Goal: Task Accomplishment & Management: Complete application form

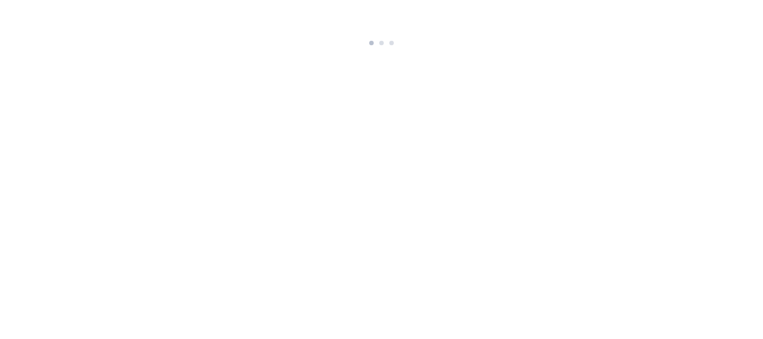
click at [406, 36] on div at bounding box center [381, 40] width 637 height 17
click at [384, 42] on div at bounding box center [381, 43] width 4 height 4
click at [387, 49] on div at bounding box center [382, 40] width 38 height 17
click at [386, 42] on div at bounding box center [381, 38] width 29 height 13
click at [386, 49] on div at bounding box center [382, 40] width 38 height 17
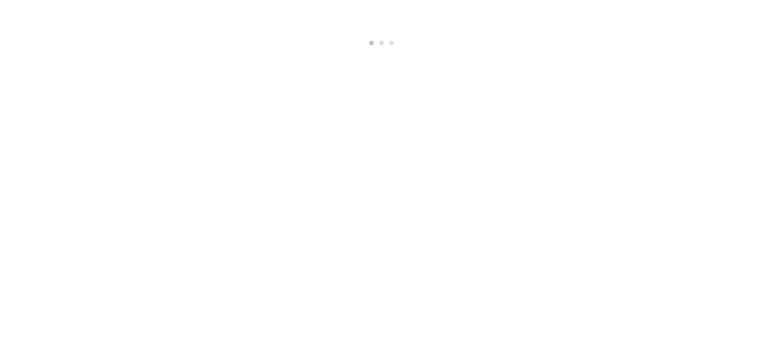
click at [386, 49] on div at bounding box center [382, 40] width 38 height 17
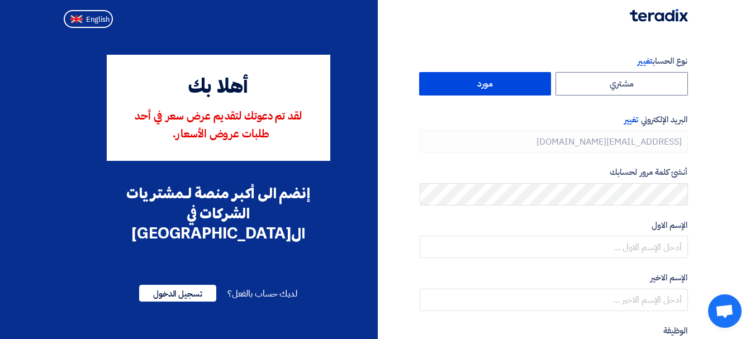
click at [504, 87] on label "مورد" at bounding box center [485, 83] width 132 height 23
click at [504, 87] on input "مورد" at bounding box center [485, 84] width 131 height 22
click at [511, 82] on label "مورد" at bounding box center [485, 83] width 132 height 23
click at [511, 82] on input "مورد" at bounding box center [485, 84] width 131 height 22
click at [496, 84] on label "مورد" at bounding box center [485, 83] width 132 height 23
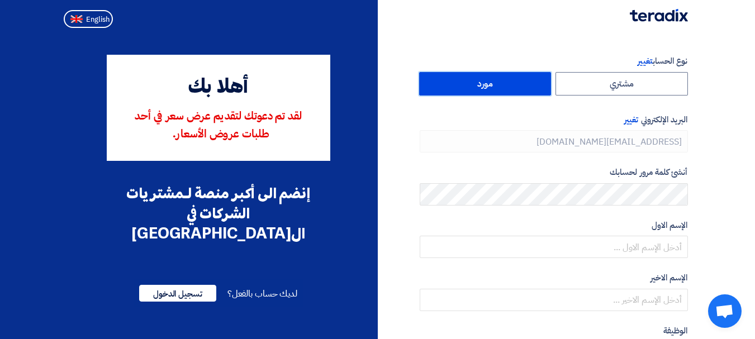
click at [496, 84] on input "مورد" at bounding box center [485, 84] width 131 height 22
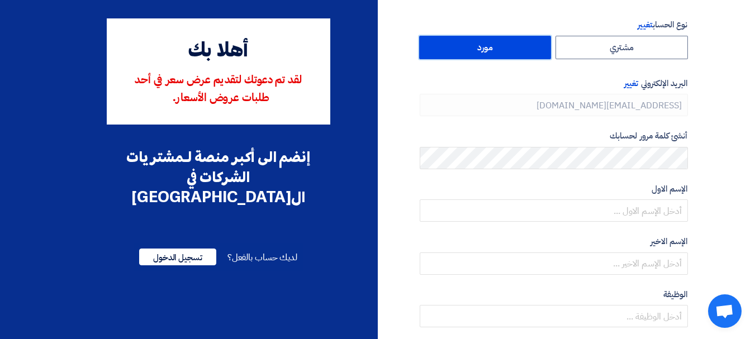
scroll to position [56, 0]
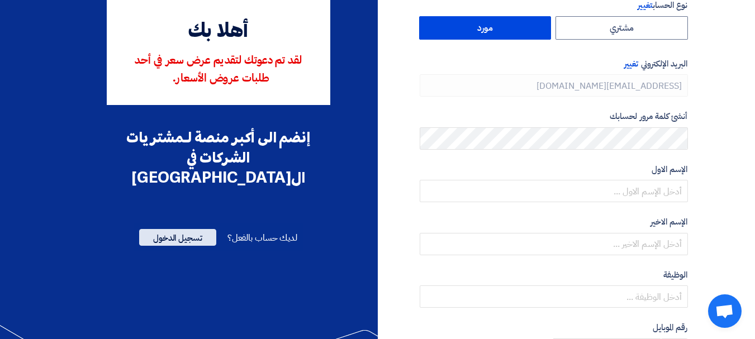
click at [169, 229] on span "تسجيل الدخول" at bounding box center [177, 237] width 77 height 17
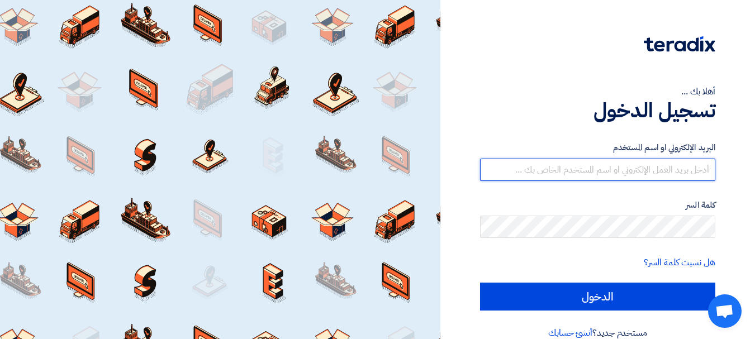
click at [650, 172] on input "text" at bounding box center [597, 170] width 235 height 22
paste input "[EMAIL_ADDRESS][DOMAIN_NAME]"
type input "[EMAIL_ADDRESS][DOMAIN_NAME]"
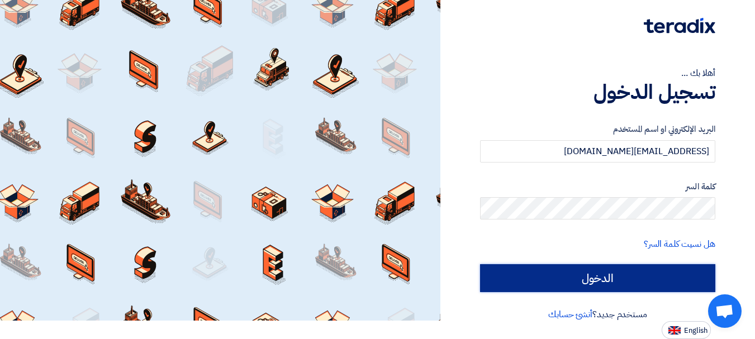
click at [642, 266] on input "الدخول" at bounding box center [597, 278] width 235 height 28
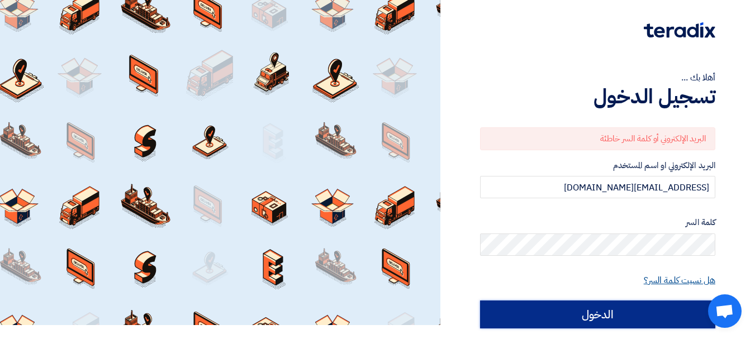
scroll to position [18, 0]
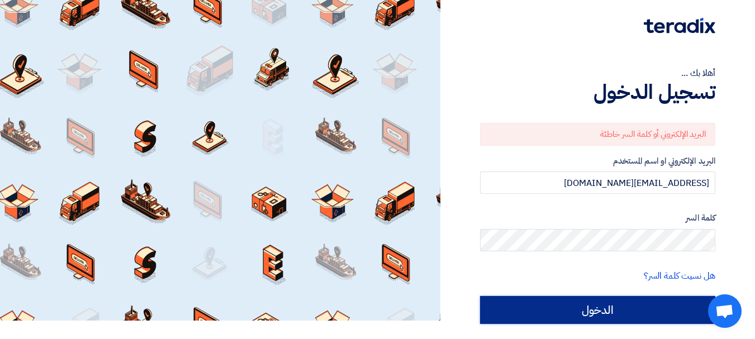
click at [636, 318] on input "الدخول" at bounding box center [597, 310] width 235 height 28
click at [639, 312] on input "الدخول" at bounding box center [597, 310] width 235 height 28
click at [597, 308] on input "الدخول" at bounding box center [597, 310] width 235 height 28
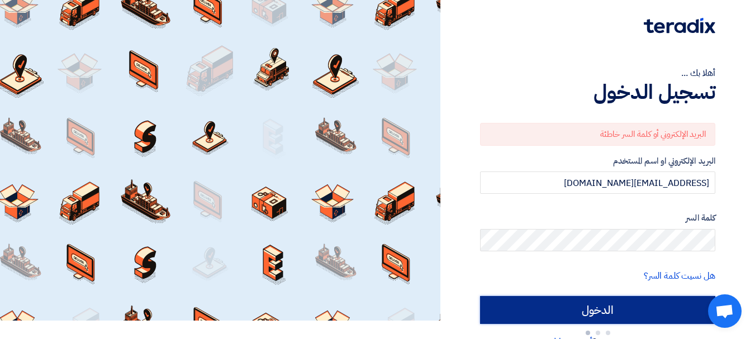
click at [597, 308] on input "الدخول" at bounding box center [597, 310] width 235 height 28
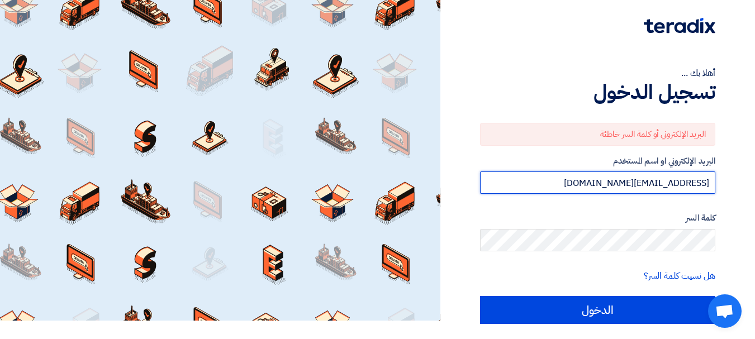
click at [709, 186] on input "[EMAIL_ADDRESS][DOMAIN_NAME]" at bounding box center [597, 183] width 235 height 22
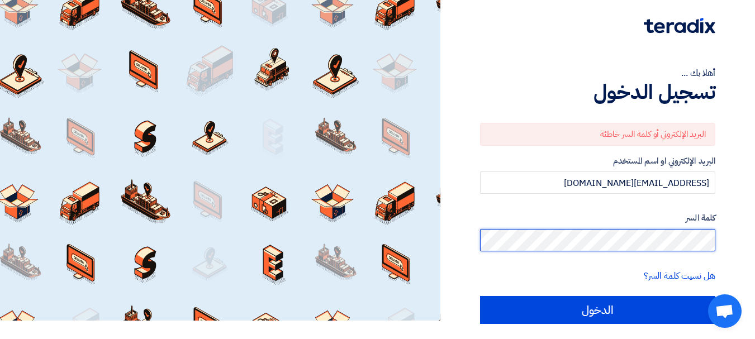
click at [480, 296] on input "الدخول" at bounding box center [597, 310] width 235 height 28
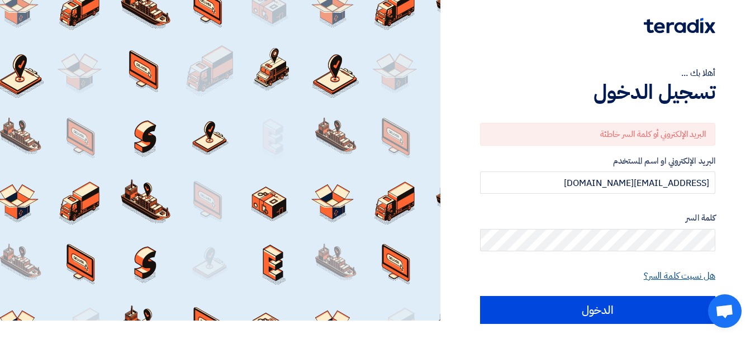
click at [657, 281] on link "هل نسيت كلمة السر؟" at bounding box center [680, 275] width 72 height 13
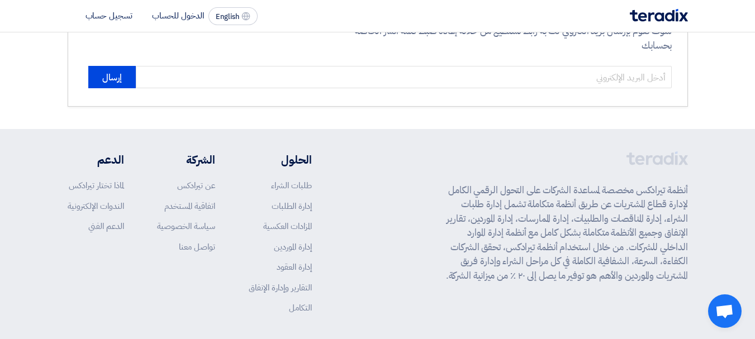
scroll to position [112, 0]
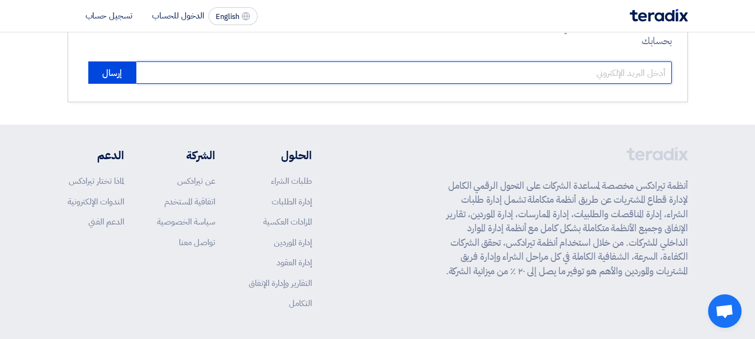
click at [621, 76] on input "email" at bounding box center [404, 72] width 536 height 22
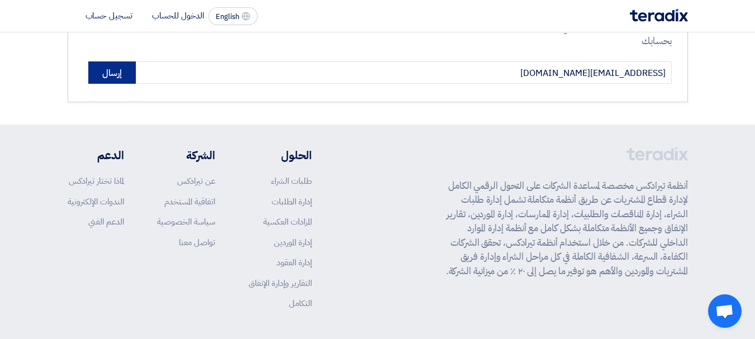
click at [106, 79] on button "إرسال" at bounding box center [112, 72] width 48 height 22
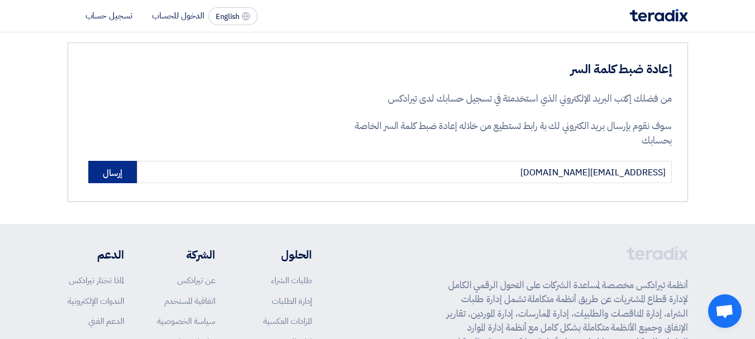
scroll to position [0, 0]
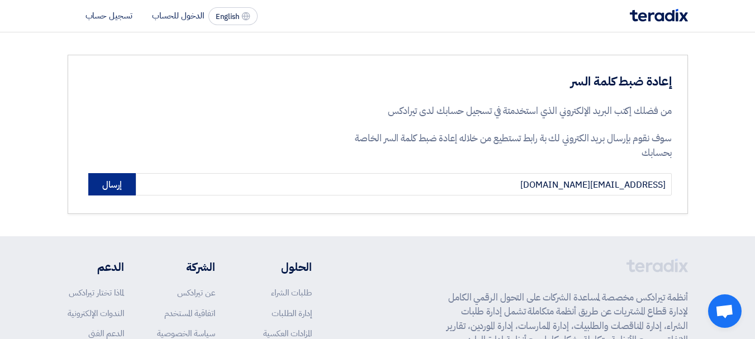
click at [112, 186] on button "إرسال" at bounding box center [112, 184] width 48 height 22
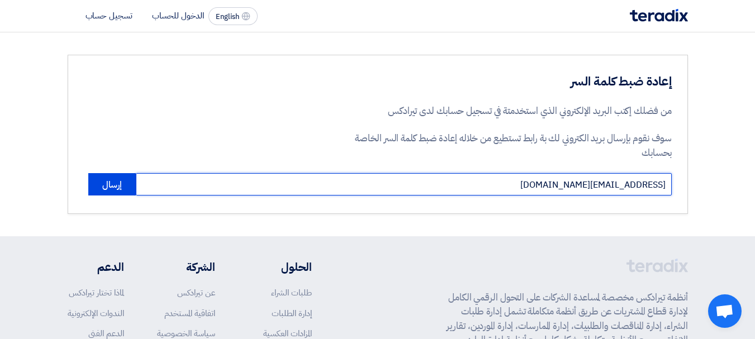
click at [621, 187] on input "[EMAIL_ADDRESS][DOMAIN_NAME]" at bounding box center [404, 184] width 536 height 22
click at [659, 188] on input "[EMAIL_ADDRESS][DOMAIN_NAME]" at bounding box center [404, 184] width 536 height 22
click at [665, 188] on input "[EMAIL_ADDRESS][DOMAIN_NAME]" at bounding box center [404, 184] width 536 height 22
drag, startPoint x: 577, startPoint y: 186, endPoint x: 662, endPoint y: 190, distance: 85.6
click at [663, 192] on input "farouk@bayan.com.egfarouk@[DOMAIN_NAME]" at bounding box center [404, 184] width 536 height 22
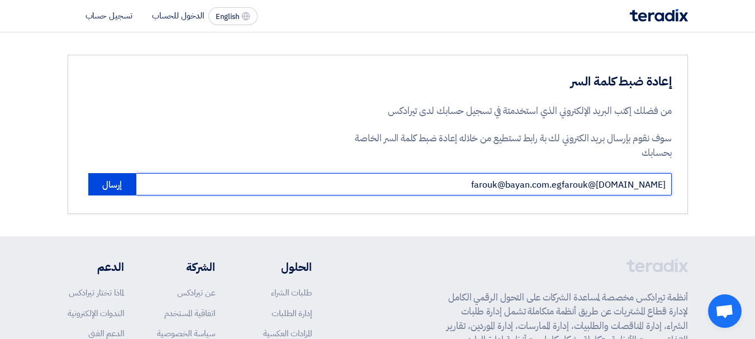
drag, startPoint x: 577, startPoint y: 185, endPoint x: 669, endPoint y: 193, distance: 92.5
click at [669, 193] on input "farouk@bayan.com.egfarouk@[DOMAIN_NAME]" at bounding box center [404, 184] width 536 height 22
type input "[EMAIL_ADDRESS][DOMAIN_NAME]"
click at [88, 173] on button "إرسال" at bounding box center [112, 184] width 48 height 22
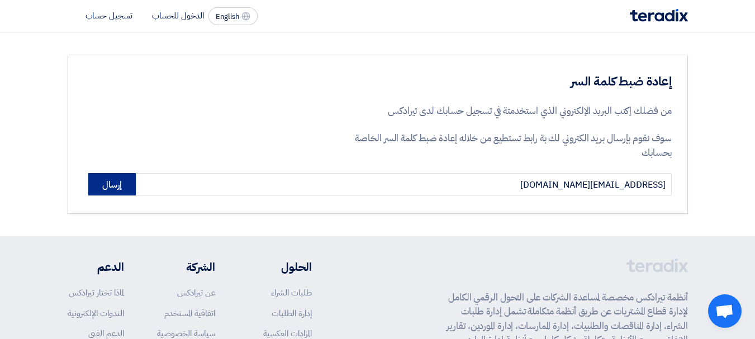
click at [113, 183] on button "إرسال" at bounding box center [112, 184] width 48 height 22
click at [529, 155] on p "سوف نقوم بإرسال بريد الكتروني لك بة رابط تستطيع من خلاله إعادة ضبط كلمة السر ال…" at bounding box center [510, 145] width 324 height 29
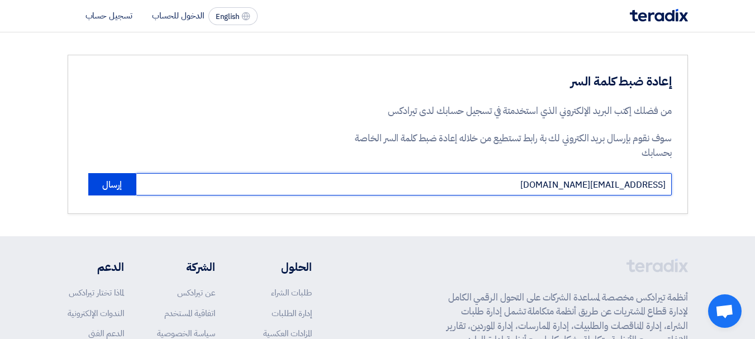
click at [664, 187] on input "[EMAIL_ADDRESS][DOMAIN_NAME]" at bounding box center [404, 184] width 536 height 22
drag, startPoint x: 664, startPoint y: 185, endPoint x: 680, endPoint y: 189, distance: 16.3
click at [685, 192] on div "إعادة ضبط كلمة السر من فضلك إكتب البريد الإلكتروني الذي استخدمتة في تسجيل حسابك…" at bounding box center [378, 134] width 620 height 159
drag, startPoint x: 667, startPoint y: 186, endPoint x: 695, endPoint y: 191, distance: 28.4
click at [699, 191] on section "إعادة ضبط كلمة السر من فضلك إكتب البريد الإلكتروني الذي استخدمتة في تسجيل حسابك…" at bounding box center [377, 134] width 755 height 204
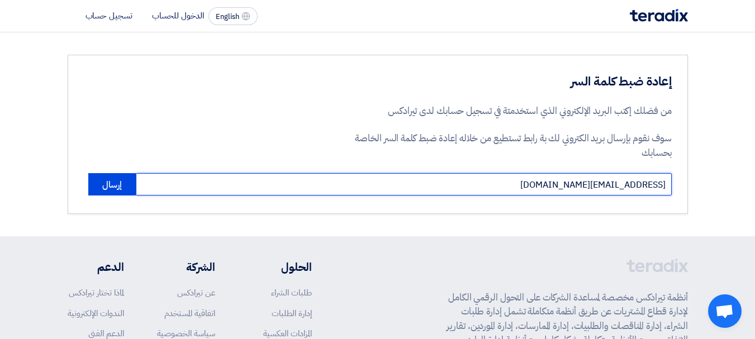
click at [555, 181] on input "[EMAIL_ADDRESS][DOMAIN_NAME]" at bounding box center [404, 184] width 536 height 22
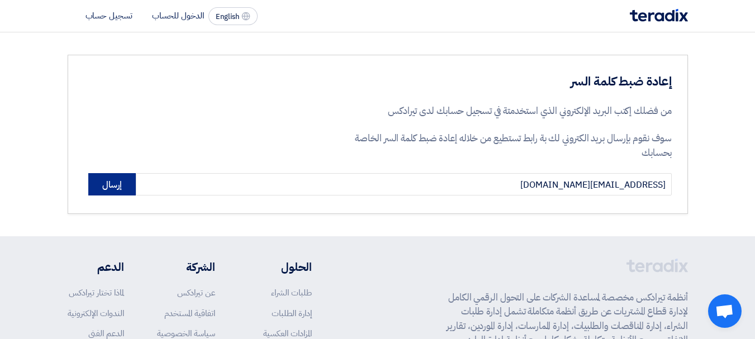
click at [113, 189] on button "إرسال" at bounding box center [112, 184] width 48 height 22
drag, startPoint x: 175, startPoint y: 134, endPoint x: 178, endPoint y: 127, distance: 7.1
click at [176, 134] on div "إعادة ضبط كلمة السر من فضلك إكتب البريد الإلكتروني الذي استخدمتة في تسجيل حسابك…" at bounding box center [378, 134] width 620 height 159
click at [162, 12] on li "الدخول للحساب" at bounding box center [178, 16] width 52 height 12
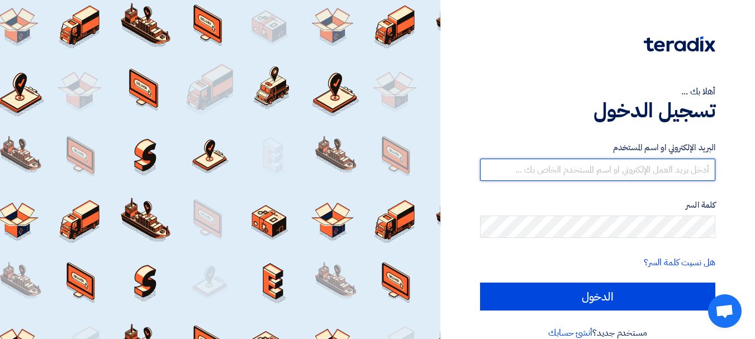
click at [615, 180] on input "text" at bounding box center [597, 170] width 235 height 22
type input "[EMAIL_ADDRESS][DOMAIN_NAME]"
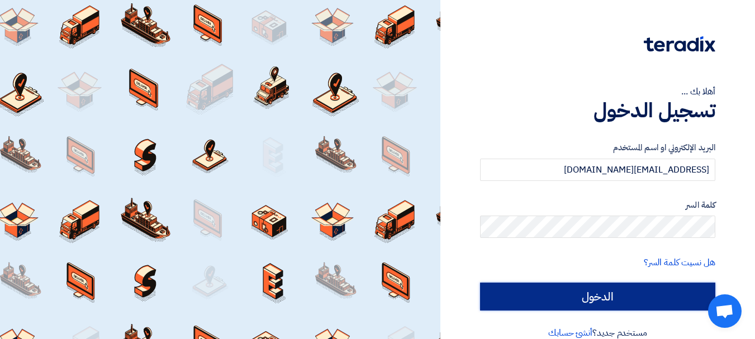
click at [641, 311] on input "الدخول" at bounding box center [597, 297] width 235 height 28
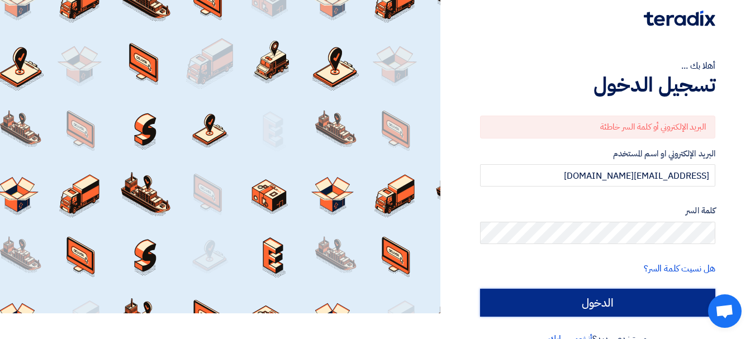
scroll to position [50, 0]
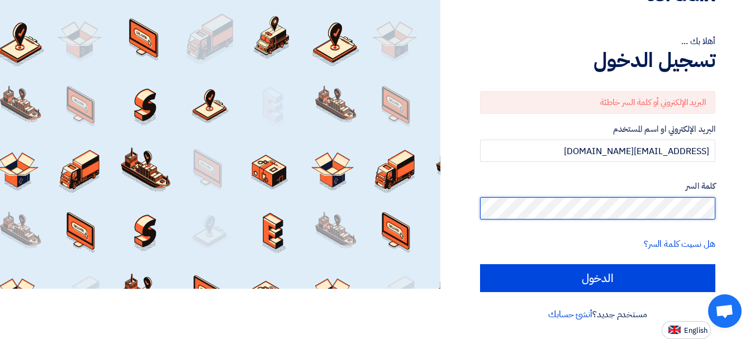
click at [724, 207] on div "أهلا بك ... تسجيل الدخول البريد الإلكتروني أو كلمة السر خاطئة البريد الإلكتروني…" at bounding box center [598, 145] width 298 height 390
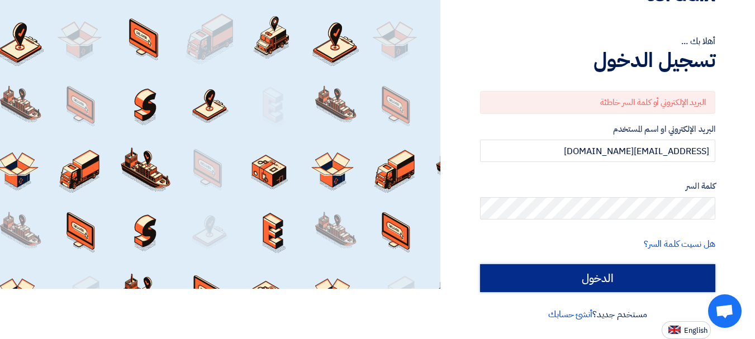
click at [620, 279] on input "الدخول" at bounding box center [597, 278] width 235 height 28
click at [618, 276] on input "الدخول" at bounding box center [597, 278] width 235 height 28
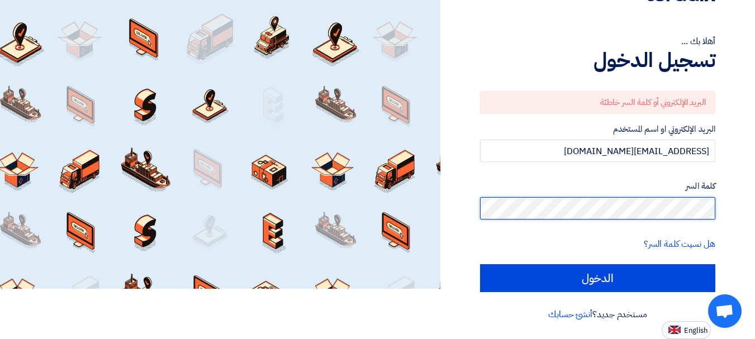
click at [480, 264] on input "الدخول" at bounding box center [597, 278] width 235 height 28
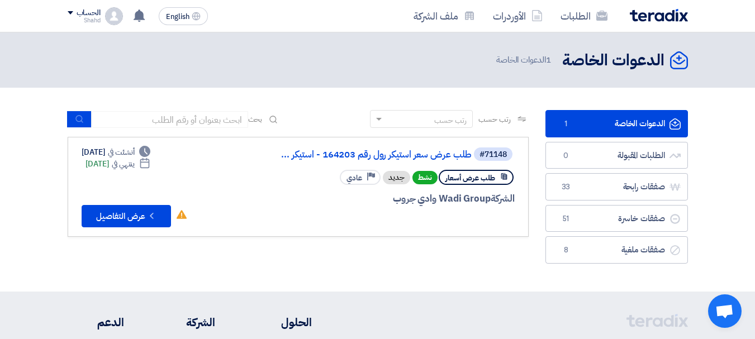
drag, startPoint x: 725, startPoint y: 11, endPoint x: 482, endPoint y: 2, distance: 243.3
click at [482, 2] on div "الطلبات الأوردرات ملف الشركة English EN تم ترسية طلب طلب عرض سعر استيكر رول رقم…" at bounding box center [377, 16] width 637 height 32
click at [105, 224] on button "Check details عرض التفاصيل" at bounding box center [126, 216] width 89 height 22
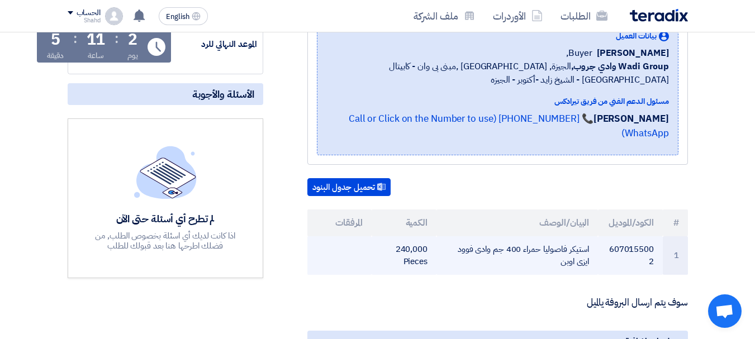
scroll to position [279, 0]
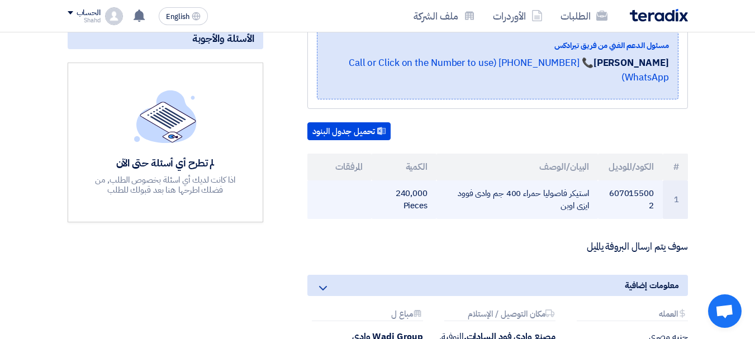
click at [613, 181] on td "6070155002" at bounding box center [630, 200] width 65 height 39
click at [649, 191] on td "6070155002" at bounding box center [630, 200] width 65 height 39
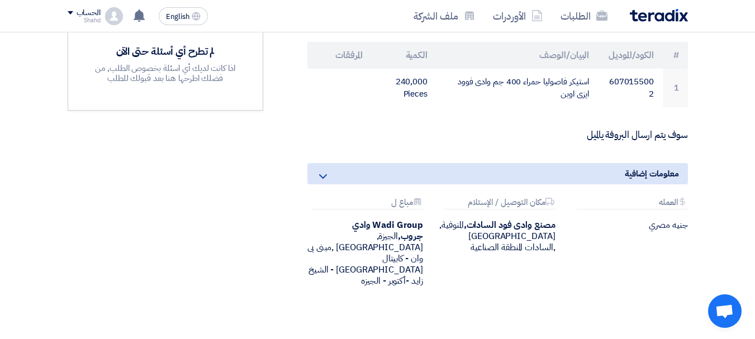
scroll to position [335, 0]
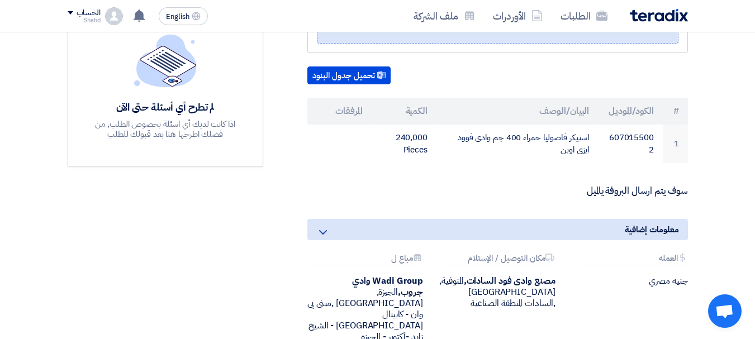
click at [609, 186] on p "سوف يتم ارسال البروفة يالميل" at bounding box center [497, 191] width 381 height 11
click at [588, 186] on p "سوف يتم ارسال البروفة يالميل" at bounding box center [497, 191] width 381 height 11
click at [348, 69] on button "تحميل جدول البنود" at bounding box center [348, 76] width 83 height 18
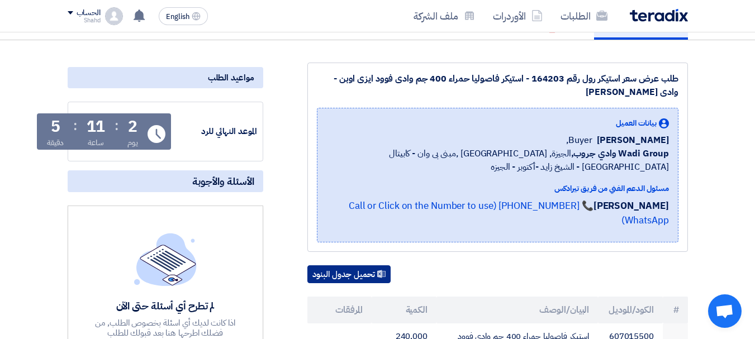
scroll to position [224, 0]
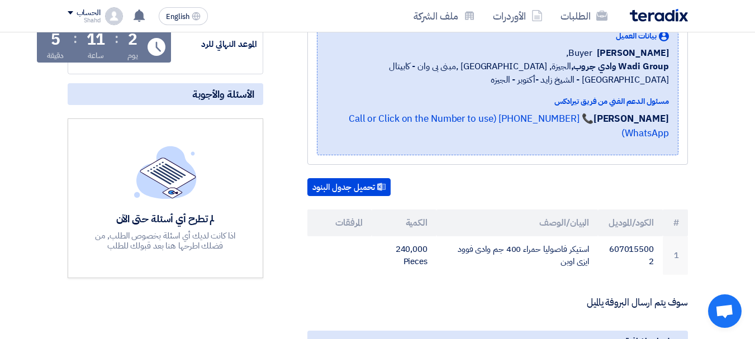
click at [572, 210] on th "البيان/الوصف" at bounding box center [517, 223] width 162 height 27
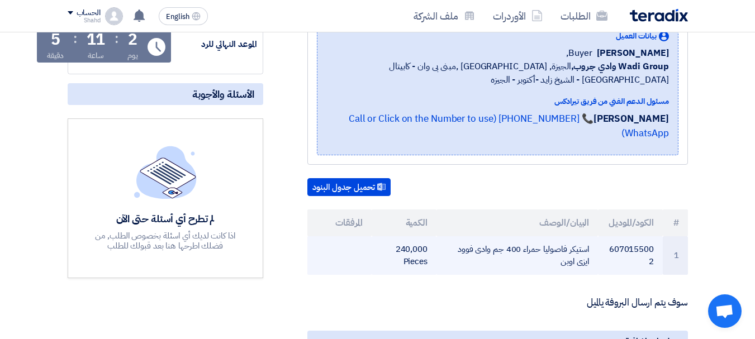
drag, startPoint x: 569, startPoint y: 226, endPoint x: 575, endPoint y: 234, distance: 10.4
click at [572, 236] on td "استيكر فاصوليا حمراء 400 جم وادى فوود ايزى اوبن" at bounding box center [517, 255] width 162 height 39
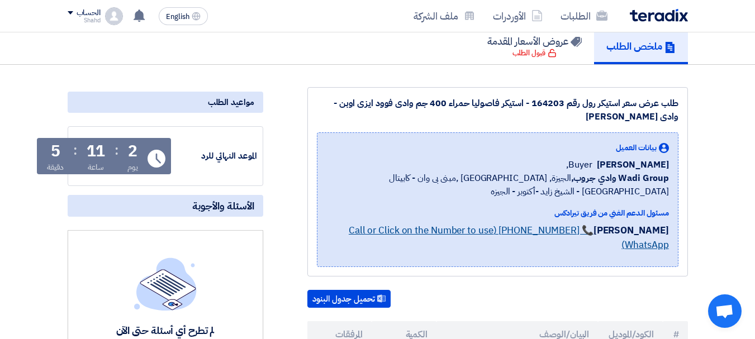
scroll to position [0, 0]
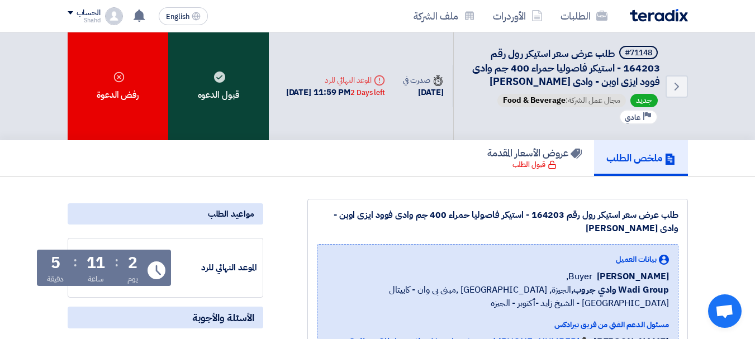
click at [232, 110] on div "قبول الدعوه" at bounding box center [218, 86] width 101 height 108
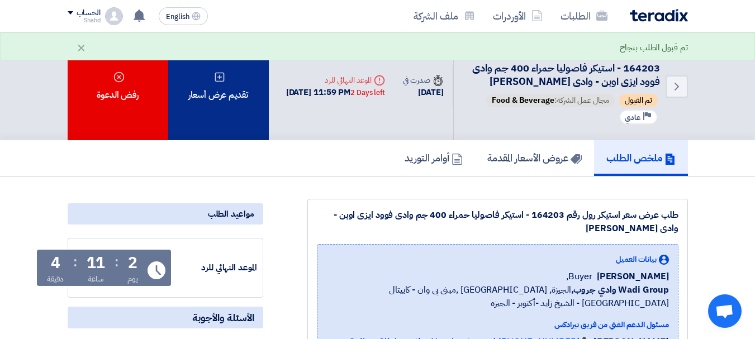
click at [231, 111] on div "تقديم عرض أسعار" at bounding box center [218, 86] width 101 height 108
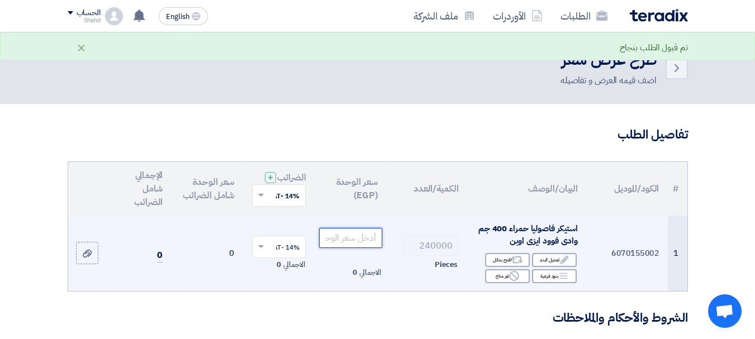
click at [337, 248] on input "number" at bounding box center [350, 238] width 63 height 20
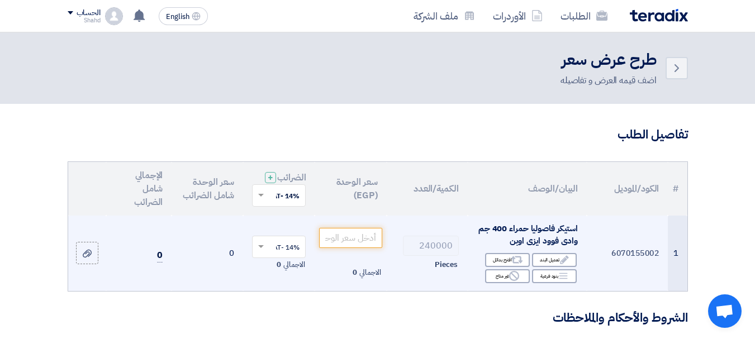
drag, startPoint x: 609, startPoint y: 262, endPoint x: 657, endPoint y: 262, distance: 48.1
click at [657, 262] on td "6070155002" at bounding box center [627, 253] width 81 height 75
copy td "6070155002"
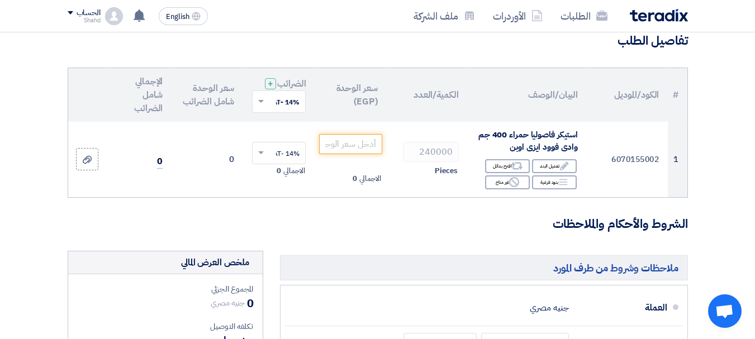
scroll to position [112, 0]
